Goal: Task Accomplishment & Management: Use online tool/utility

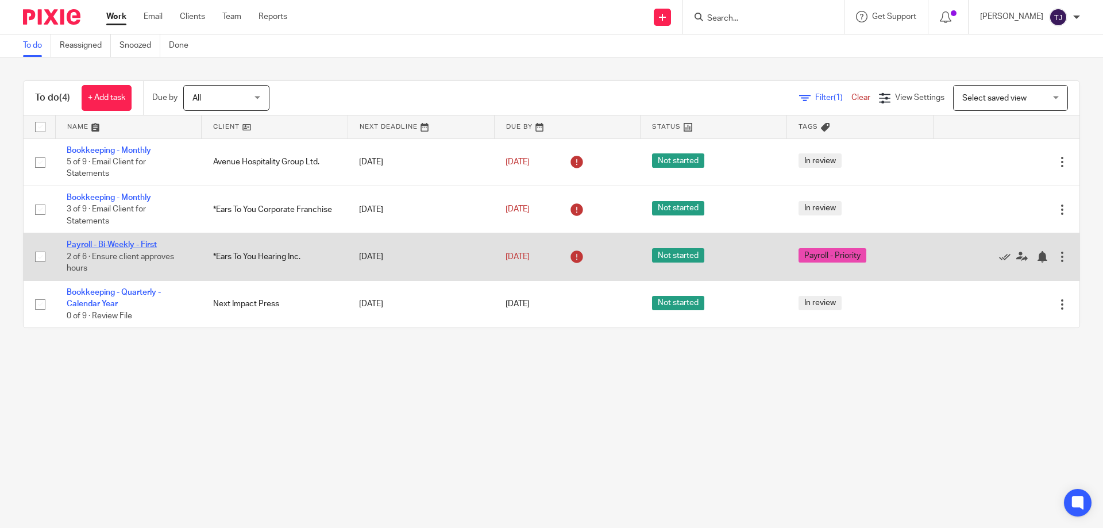
click at [91, 241] on link "Payroll - Bi-Weekly - First" at bounding box center [112, 245] width 90 height 8
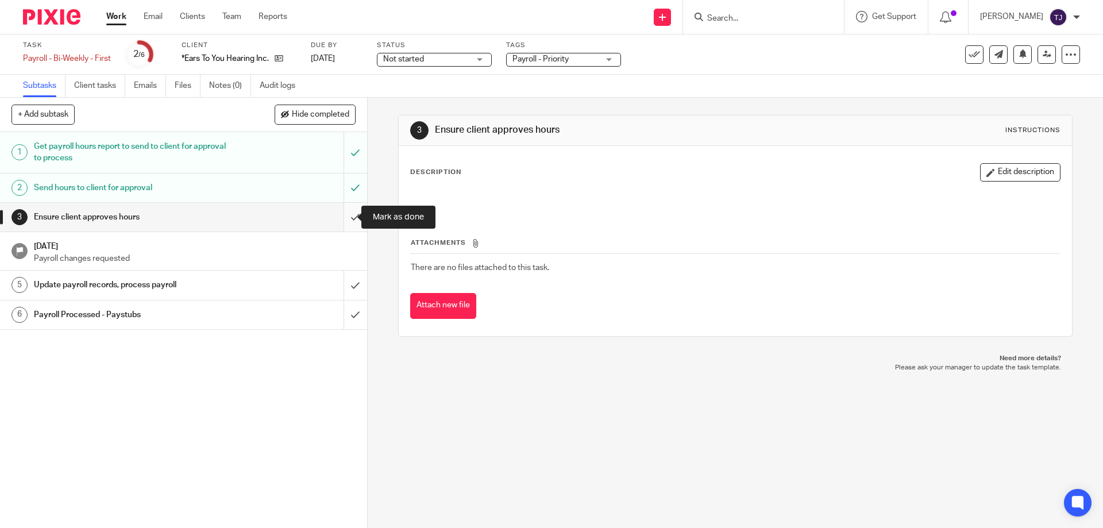
drag, startPoint x: 347, startPoint y: 215, endPoint x: 341, endPoint y: 222, distance: 9.4
click at [346, 216] on input "submit" at bounding box center [183, 217] width 367 height 29
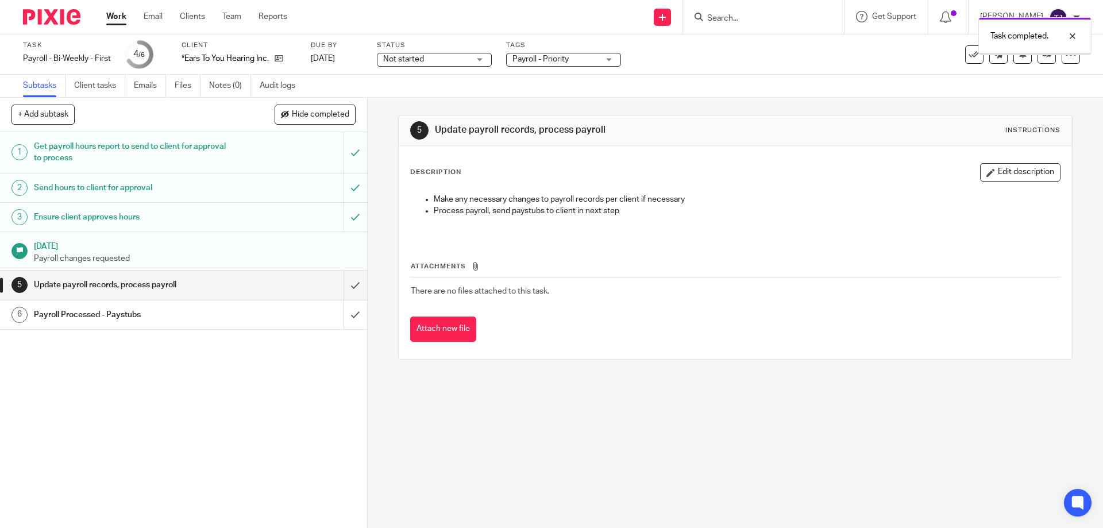
click at [341, 283] on input "submit" at bounding box center [183, 285] width 367 height 29
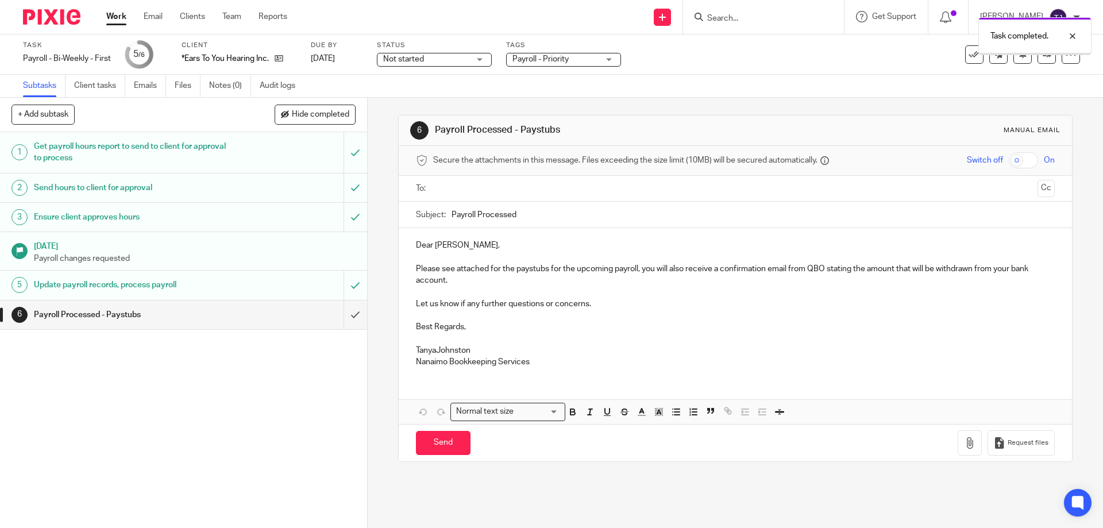
click at [476, 190] on input "text" at bounding box center [734, 188] width 595 height 13
click at [1037, 191] on button "Cc" at bounding box center [1045, 189] width 17 height 17
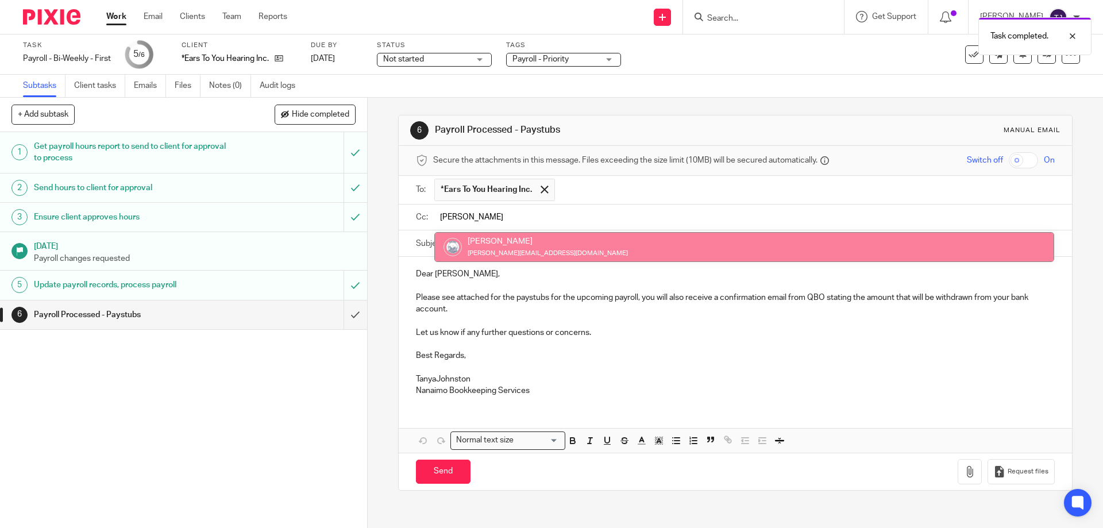
type input "kim"
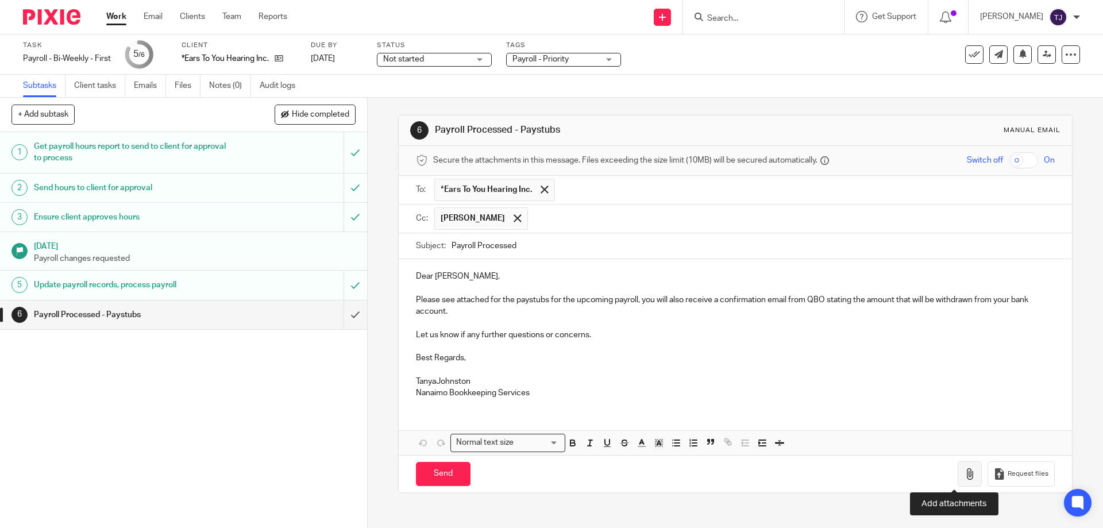
click at [964, 474] on icon "button" at bounding box center [969, 473] width 11 height 11
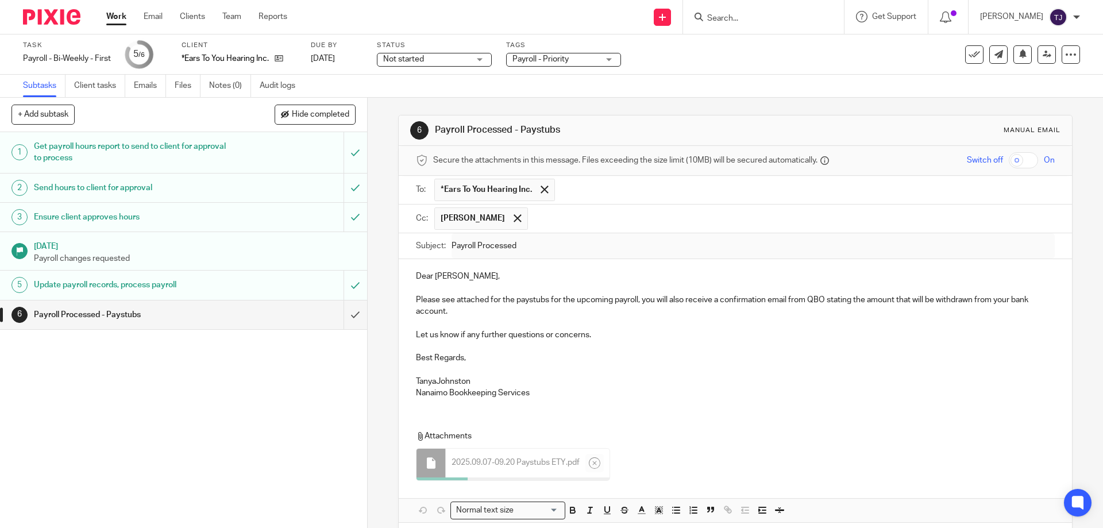
click at [427, 369] on p at bounding box center [735, 369] width 638 height 11
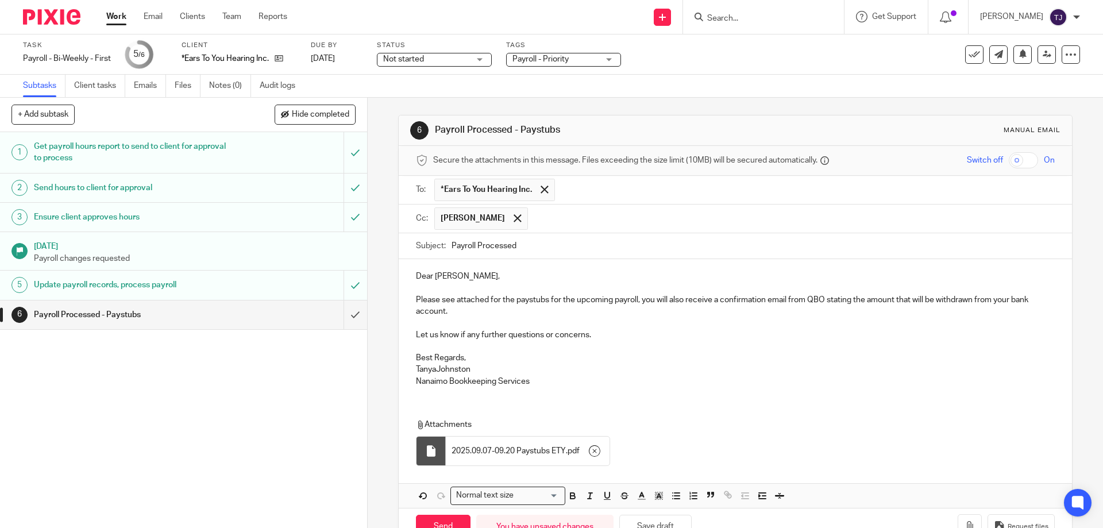
click at [435, 363] on p "Best Regards," at bounding box center [735, 357] width 638 height 11
click at [435, 372] on p "TanyaJohnston" at bounding box center [735, 369] width 638 height 11
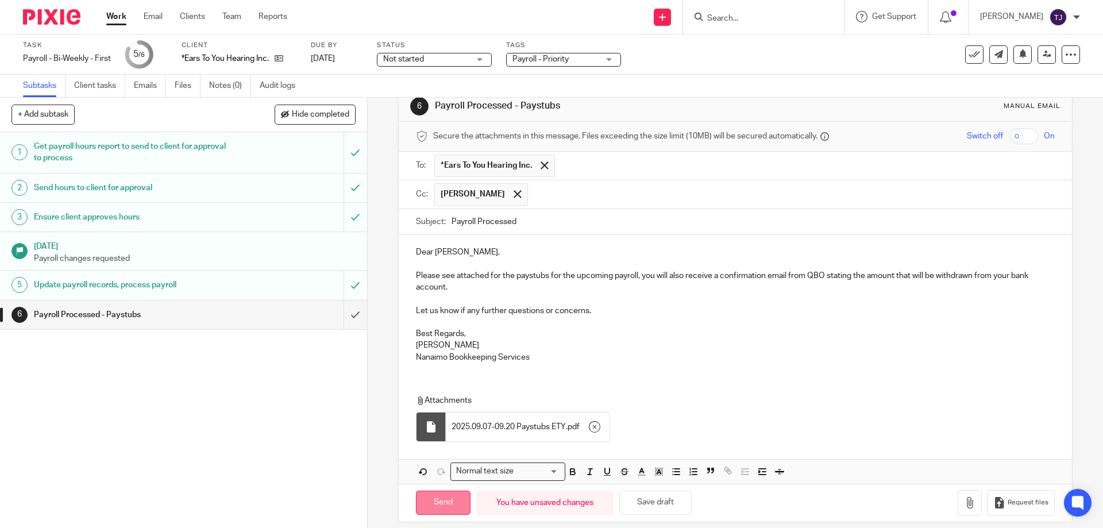
scroll to position [36, 0]
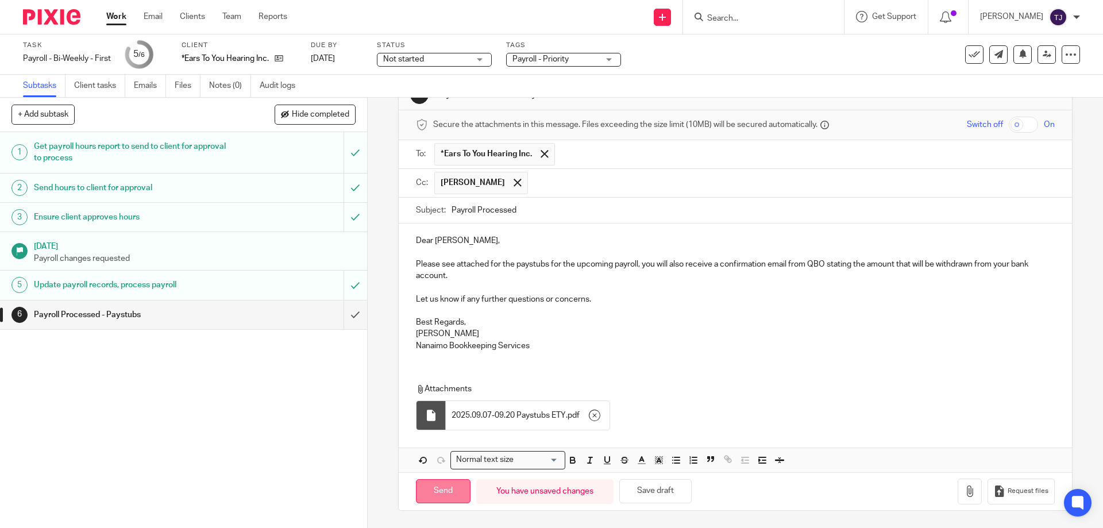
click at [433, 486] on input "Send" at bounding box center [443, 491] width 55 height 25
type input "Sent"
click at [43, 14] on img at bounding box center [51, 17] width 57 height 16
